Goal: Check status

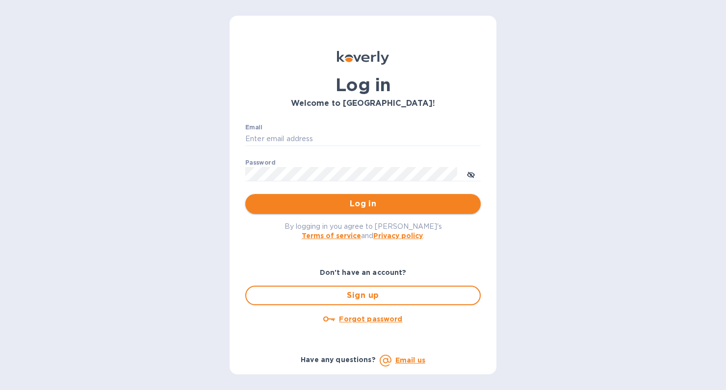
type input "[PERSON_NAME][EMAIL_ADDRESS][DOMAIN_NAME]"
click at [298, 199] on span "Log in" at bounding box center [363, 204] width 220 height 12
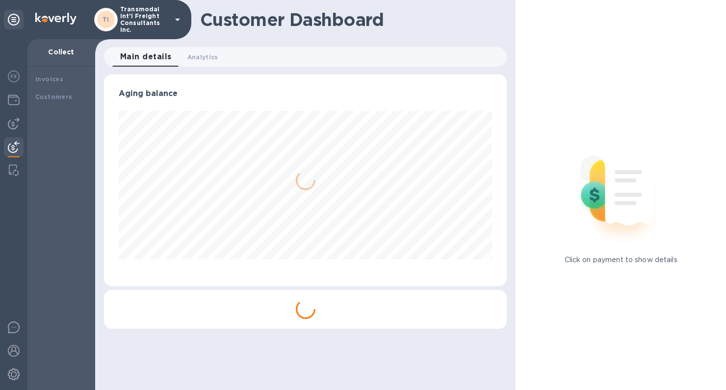
scroll to position [212, 403]
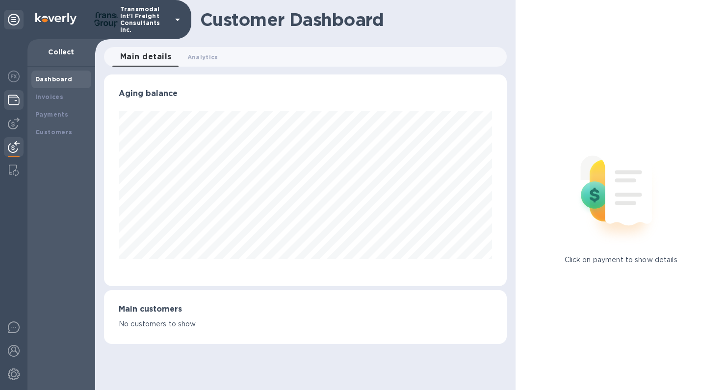
click at [21, 97] on div at bounding box center [14, 101] width 20 height 22
